Goal: Task Accomplishment & Management: Manage account settings

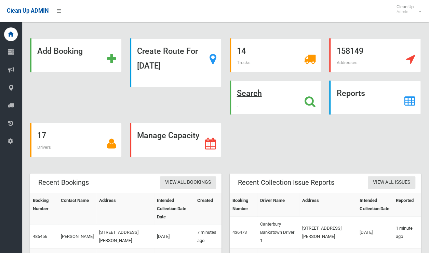
click at [256, 96] on strong "Search" at bounding box center [249, 93] width 25 height 10
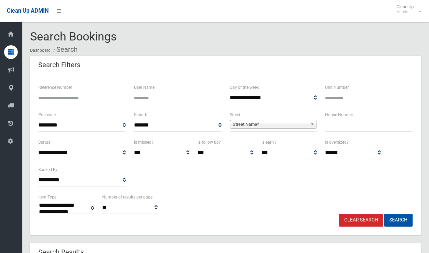
select select
click at [337, 123] on input "text" at bounding box center [369, 125] width 88 height 13
type input "**"
click at [284, 124] on span "Street Name*" at bounding box center [270, 124] width 75 height 8
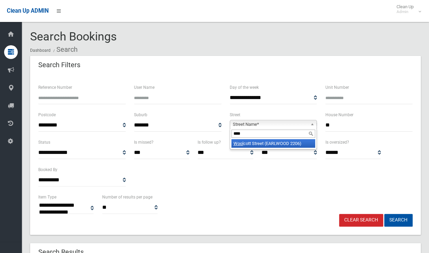
type input "****"
click at [284, 144] on li "Wool cott Street (EARLWOOD 2206)" at bounding box center [274, 143] width 84 height 9
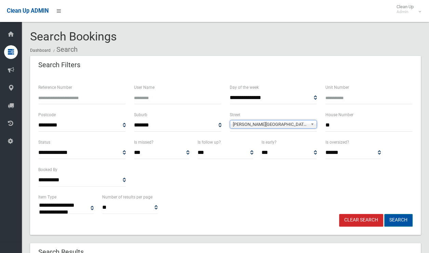
click at [393, 219] on button "Search" at bounding box center [399, 220] width 28 height 13
select select
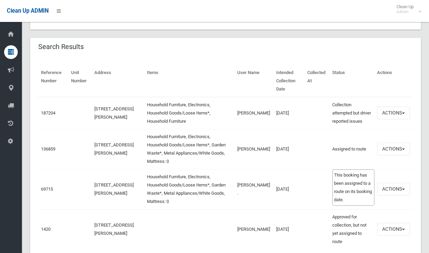
scroll to position [205, 0]
click at [402, 148] on span "button" at bounding box center [403, 148] width 3 height 1
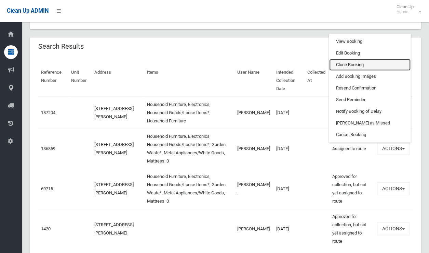
click at [348, 61] on link "Clone Booking" at bounding box center [370, 65] width 81 height 12
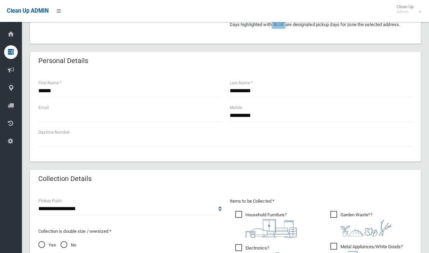
scroll to position [137, 0]
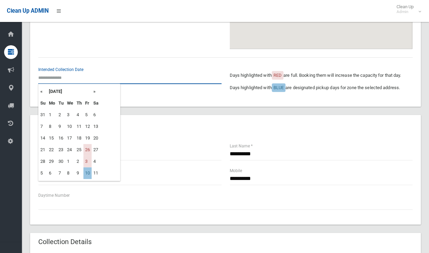
click at [64, 79] on input "text" at bounding box center [129, 77] width 183 height 13
click at [93, 93] on th "»" at bounding box center [96, 92] width 9 height 12
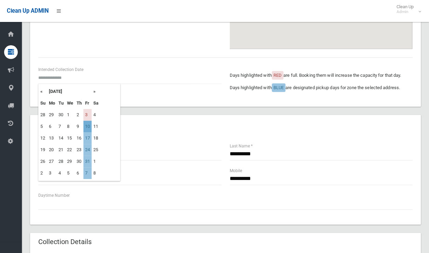
click at [89, 127] on td "10" at bounding box center [87, 126] width 8 height 12
type input "**********"
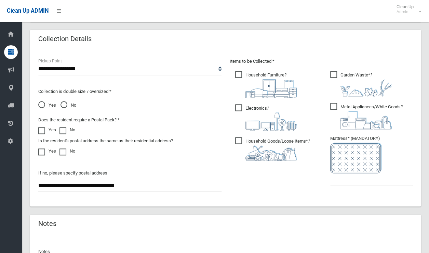
scroll to position [376, 0]
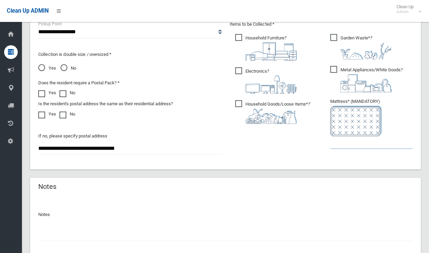
click at [344, 145] on input "text" at bounding box center [372, 142] width 82 height 13
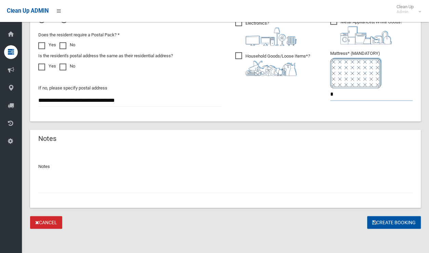
scroll to position [424, 0]
type input "*"
click at [377, 221] on button "Create Booking" at bounding box center [395, 222] width 54 height 13
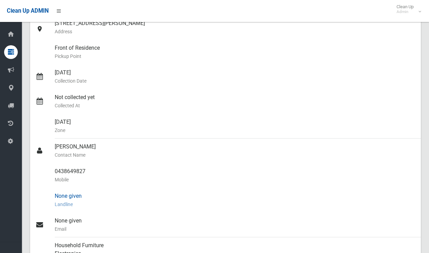
scroll to position [137, 0]
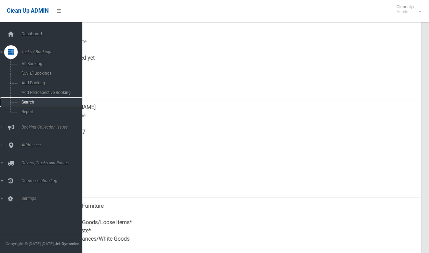
click at [29, 102] on span "Search" at bounding box center [51, 102] width 62 height 5
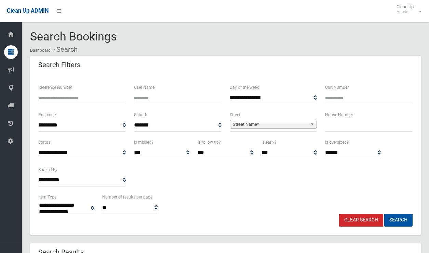
select select
click at [361, 131] on input "text" at bounding box center [369, 125] width 88 height 13
type input "**"
click at [263, 128] on span "Street Name*" at bounding box center [270, 124] width 75 height 8
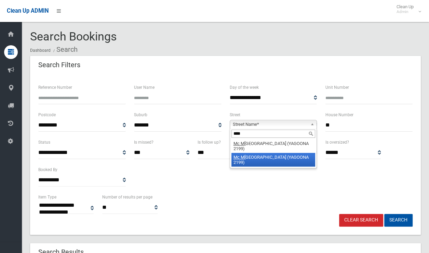
type input "****"
click at [266, 153] on li "Mc M illan Street (YAGOONA 2199)" at bounding box center [274, 160] width 84 height 14
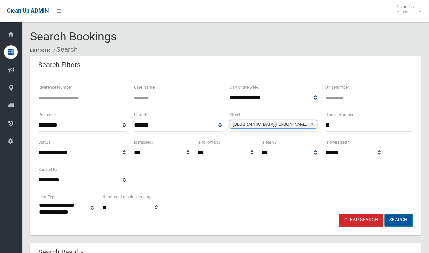
click at [399, 217] on button "Search" at bounding box center [399, 220] width 28 height 13
select select
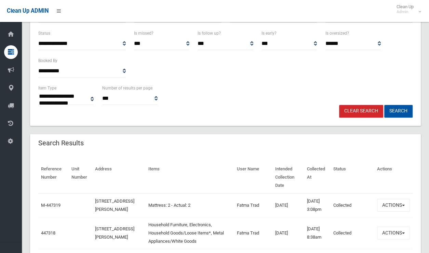
scroll to position [34, 0]
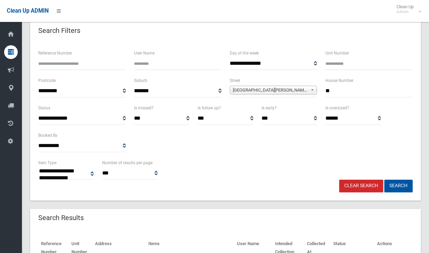
drag, startPoint x: 338, startPoint y: 90, endPoint x: 309, endPoint y: 91, distance: 28.7
click at [309, 91] on div "**********" at bounding box center [225, 89] width 383 height 27
type input "**"
click at [276, 87] on span "Mc Millan Street (YAGOONA 2199)" at bounding box center [270, 90] width 75 height 8
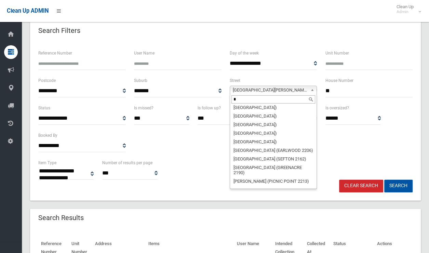
scroll to position [0, 0]
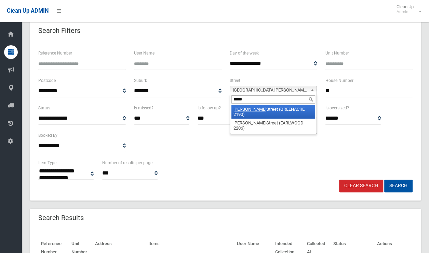
type input "*****"
click at [273, 110] on li "David Street (GREENACRE 2190)" at bounding box center [274, 112] width 84 height 14
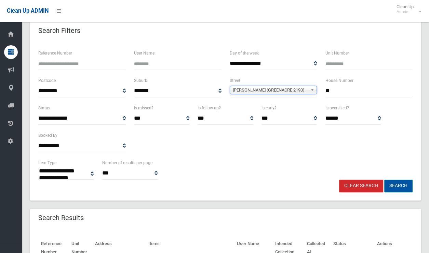
click at [394, 187] on button "Search" at bounding box center [399, 185] width 28 height 13
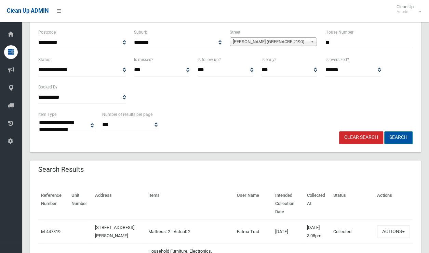
scroll to position [137, 0]
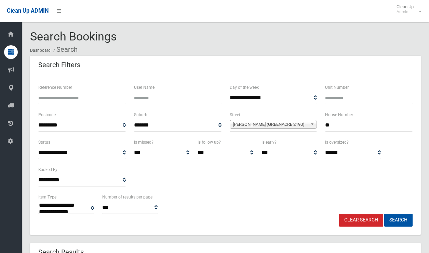
select select
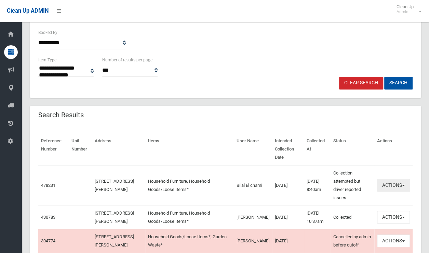
click at [393, 179] on button "Actions" at bounding box center [393, 185] width 33 height 13
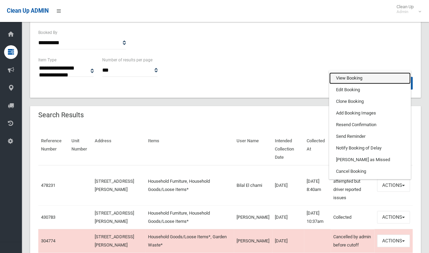
click at [364, 72] on link "View Booking" at bounding box center [370, 78] width 81 height 12
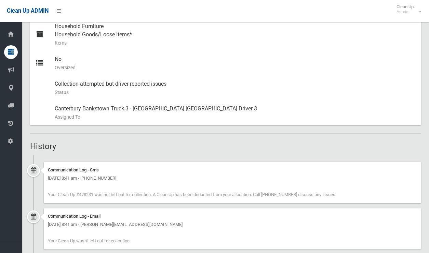
scroll to position [411, 0]
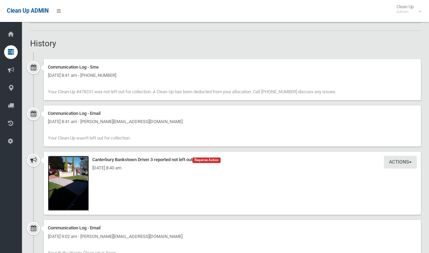
click at [72, 184] on img at bounding box center [68, 182] width 41 height 55
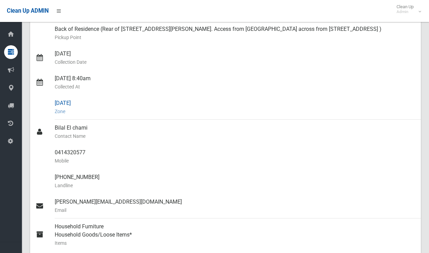
scroll to position [34, 0]
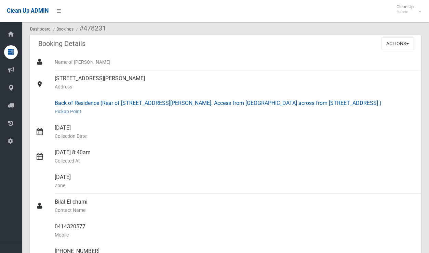
drag, startPoint x: 54, startPoint y: 76, endPoint x: 271, endPoint y: 102, distance: 218.4
click at [61, 75] on link "23 David Street, GREENACRE NSW 2190 Address" at bounding box center [225, 82] width 391 height 25
drag, startPoint x: 248, startPoint y: 102, endPoint x: 277, endPoint y: 101, distance: 28.8
click at [277, 101] on div "Back of Residence (Rear of 23 David street. Access from Ivy street across from …" at bounding box center [235, 107] width 361 height 25
copy div "45 ivy street"
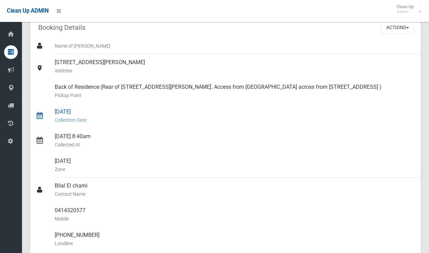
scroll to position [0, 0]
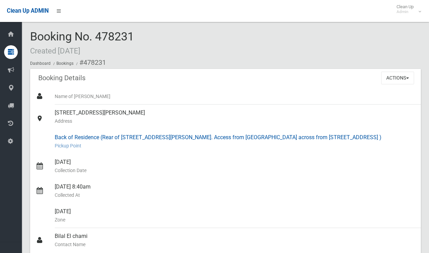
click at [286, 133] on div "Back of Residence (Rear of 23 David street. Access from Ivy street across from …" at bounding box center [235, 141] width 361 height 25
drag, startPoint x: 286, startPoint y: 136, endPoint x: 81, endPoint y: 136, distance: 205.7
click at [32, 136] on link "Back of Residence (Rear of 23 David street. Access from Ivy street across from …" at bounding box center [225, 141] width 391 height 25
copy link "Back of Residence (Rear of 23 David street. Access from Ivy street across from …"
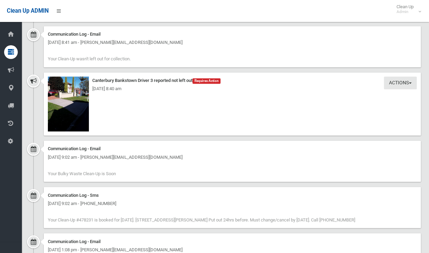
scroll to position [403, 0]
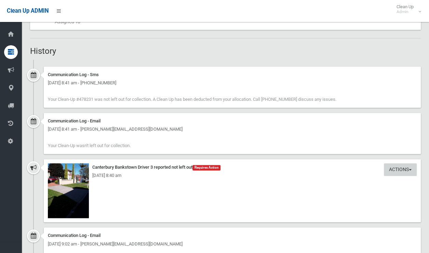
click at [395, 163] on button "Actions" at bounding box center [400, 169] width 33 height 13
click at [386, 58] on div "Booking Details Actions View Booking Edit Booking Clone Booking Add Booking Ima…" at bounding box center [225, 39] width 391 height 746
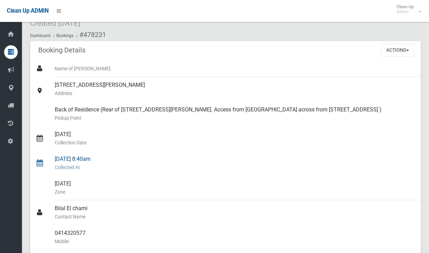
scroll to position [0, 0]
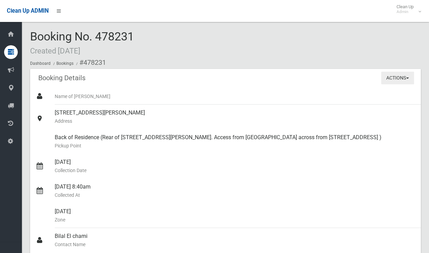
click at [399, 74] on button "Actions" at bounding box center [398, 78] width 33 height 13
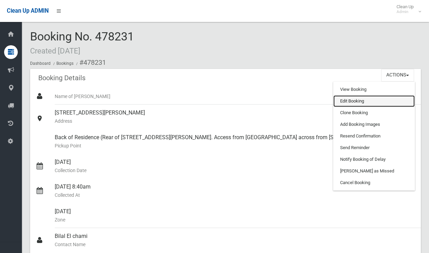
click at [350, 96] on link "Edit Booking" at bounding box center [374, 101] width 81 height 12
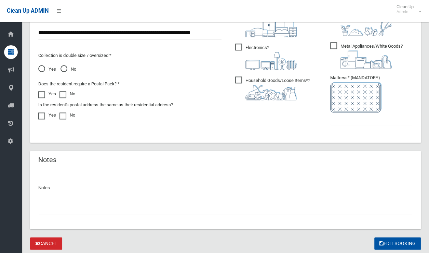
scroll to position [421, 0]
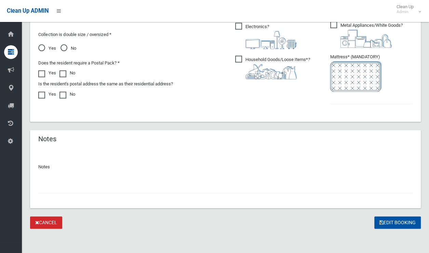
click at [73, 189] on input "text" at bounding box center [225, 186] width 375 height 13
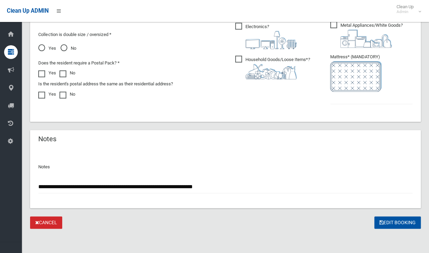
type input "**********"
click at [327, 95] on ul "Garden Waste* ?" at bounding box center [369, 48] width 88 height 121
click at [332, 95] on input "text" at bounding box center [372, 97] width 82 height 13
type input "*"
click at [386, 219] on button "Edit Booking" at bounding box center [398, 222] width 47 height 13
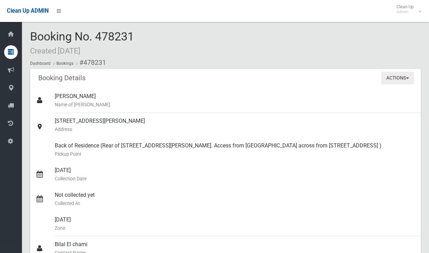
click at [396, 72] on button "Actions" at bounding box center [398, 78] width 33 height 13
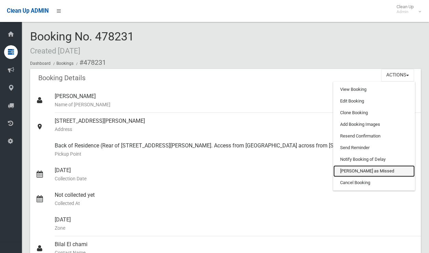
drag, startPoint x: 358, startPoint y: 169, endPoint x: 248, endPoint y: 5, distance: 197.0
click at [358, 169] on link "[PERSON_NAME] as Missed" at bounding box center [374, 171] width 81 height 12
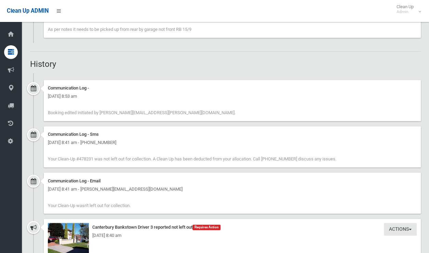
scroll to position [403, 0]
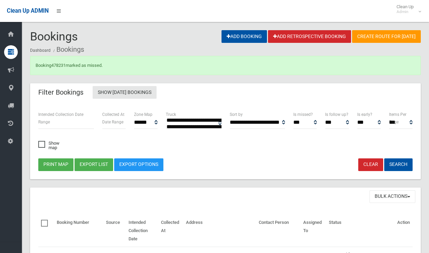
select select
